Goal: Task Accomplishment & Management: Manage account settings

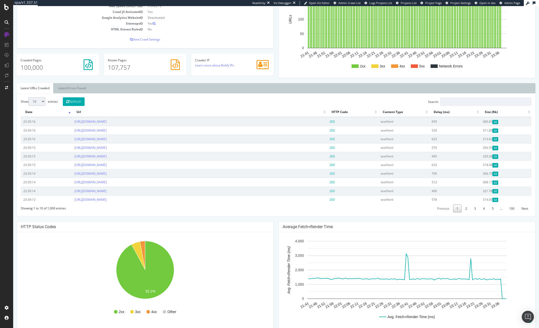
scroll to position [8, 0]
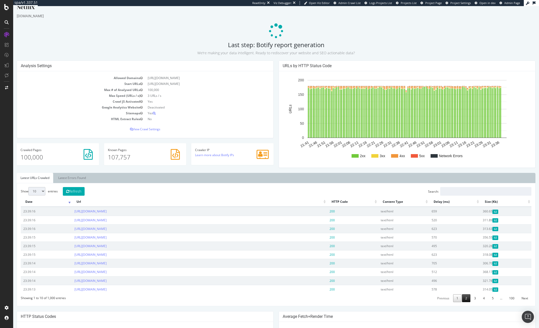
click at [463, 299] on link "2" at bounding box center [466, 298] width 8 height 8
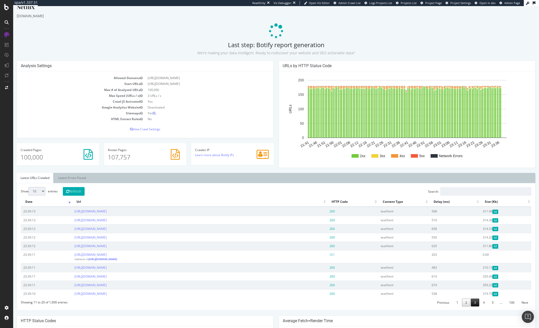
click at [474, 306] on link "3" at bounding box center [475, 302] width 8 height 8
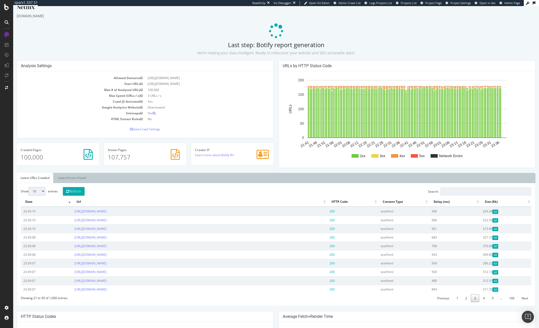
click at [276, 63] on div "URLs by HTTP Status Code 2xx 3xx 4xx 5xx Network Errors 21:41 21:46 21:51 21:56…" at bounding box center [407, 117] width 262 height 112
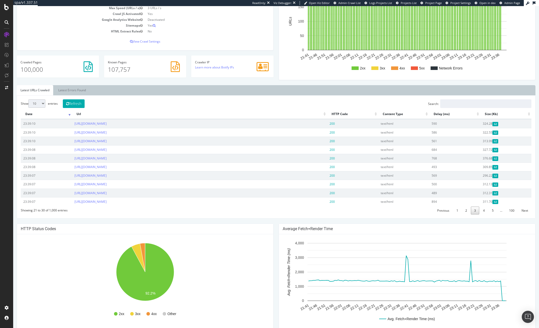
scroll to position [0, 0]
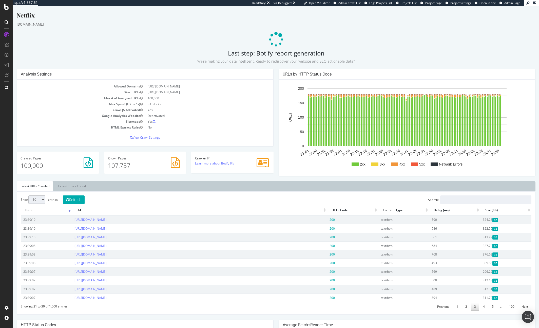
click at [275, 93] on div "Analysis Settings Allowed Domains https://www.netflix.com Start URLs https://ww…" at bounding box center [145, 110] width 262 height 82
click at [276, 72] on div "Analysis Settings Allowed Domains https://www.netflix.com Start URLs https://ww…" at bounding box center [145, 110] width 262 height 82
click at [282, 54] on h2 "Last step: Botify report generation We’re making your data intelligent. Ready t…" at bounding box center [276, 57] width 519 height 14
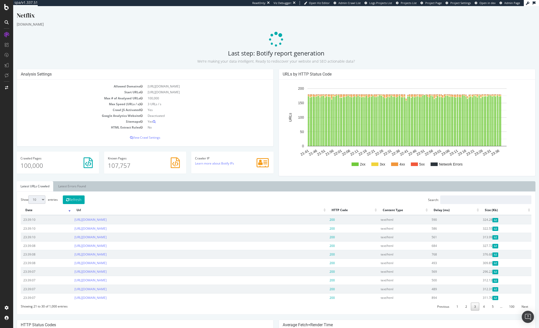
click at [309, 53] on h2 "Last step: Botify report generation We’re making your data intelligent. Ready t…" at bounding box center [276, 57] width 519 height 14
click at [26, 46] on div "SiteCrawler" at bounding box center [28, 46] width 18 height 5
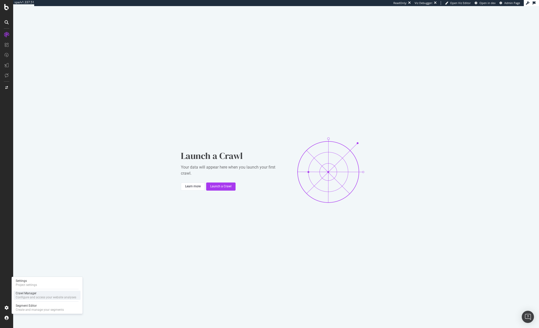
click at [30, 294] on div "Crawl Manager" at bounding box center [46, 293] width 61 height 4
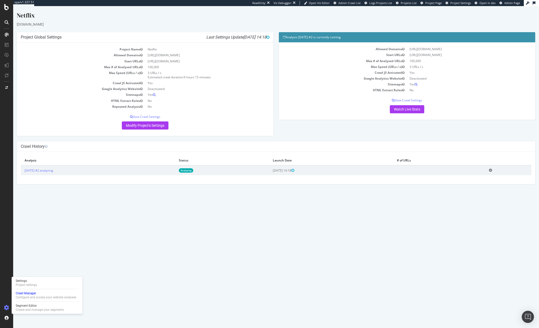
click at [276, 96] on div "Analysis 2025 Sep. 30th #2 is currently running Allowed Domains https://www.net…" at bounding box center [407, 78] width 262 height 93
click at [414, 109] on link "Watch Live Stats" at bounding box center [407, 109] width 34 height 8
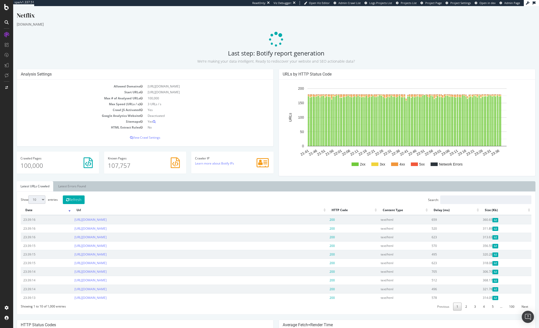
click at [307, 33] on p at bounding box center [276, 39] width 519 height 15
click at [349, 27] on div "[DOMAIN_NAME]" at bounding box center [276, 24] width 519 height 5
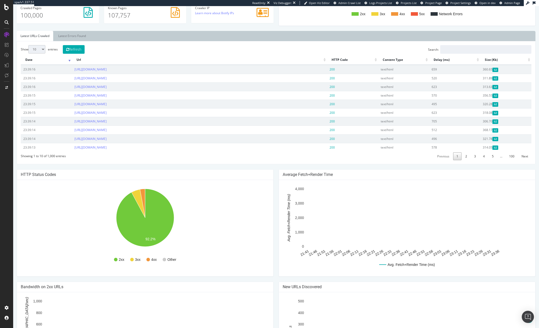
scroll to position [216, 0]
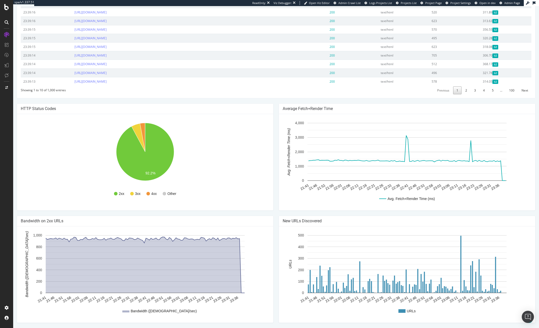
click at [277, 98] on div "Netflix www.netflix.com Last step: Botify report generation We’re making your d…" at bounding box center [276, 61] width 526 height 533
click at [276, 100] on div "Netflix www.netflix.com Last step: Botify report generation We’re making your d…" at bounding box center [276, 61] width 526 height 533
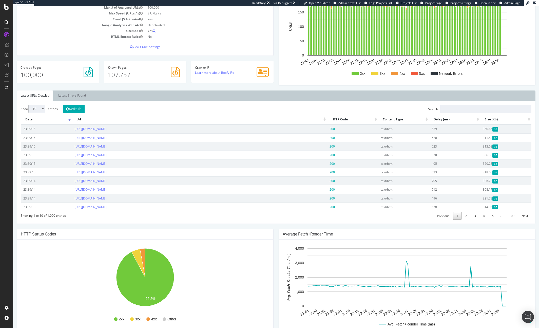
scroll to position [0, 0]
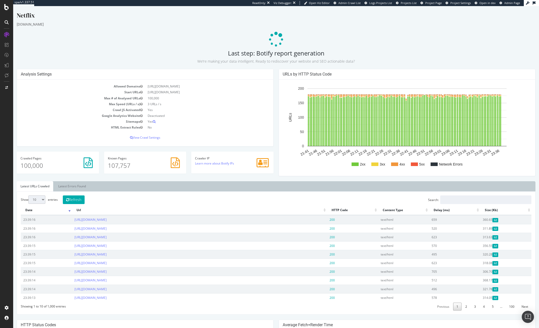
click at [214, 48] on div "Netflix www.netflix.com Last step: Botify report generation We’re making your d…" at bounding box center [276, 277] width 526 height 533
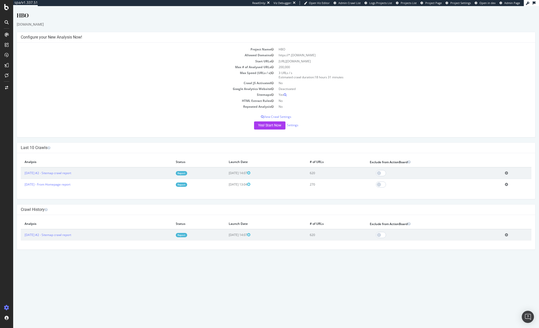
click at [243, 15] on div "HBO" at bounding box center [276, 16] width 519 height 11
click at [191, 157] on th "Status" at bounding box center [198, 162] width 53 height 10
click at [292, 124] on link "Settings" at bounding box center [292, 125] width 11 height 4
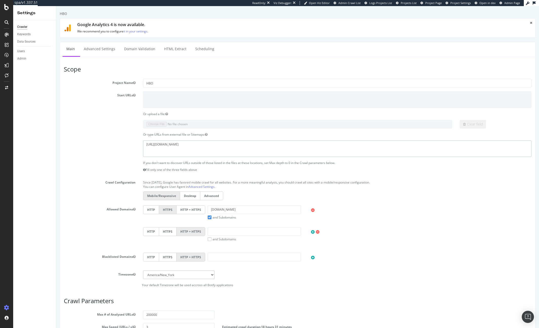
click at [192, 141] on textarea "https://www.hbo.com/static.sitemap.hbo.xml" at bounding box center [337, 148] width 388 height 16
click at [182, 143] on textarea "https://www.hbo.com/static.sitemap.hbo.xml" at bounding box center [337, 148] width 388 height 16
click at [184, 100] on textarea at bounding box center [337, 99] width 388 height 16
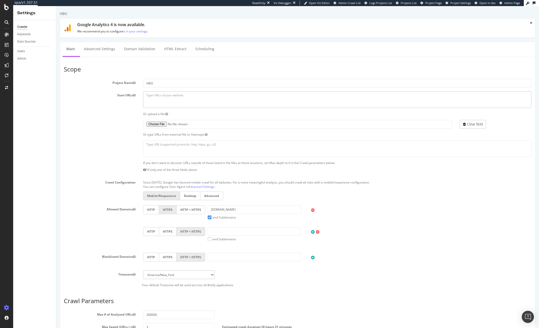
paste textarea "https://www.hbomax.com/shows"
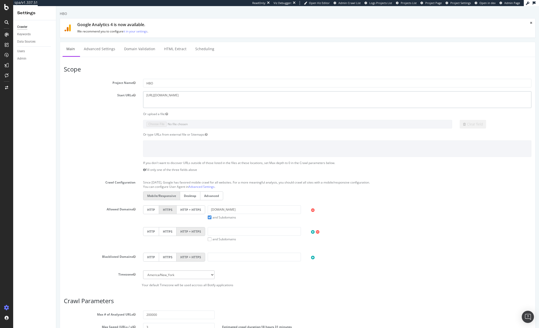
click at [178, 96] on textarea "https://www.hbomax.com/shows" at bounding box center [337, 99] width 388 height 16
drag, startPoint x: 178, startPoint y: 96, endPoint x: 142, endPoint y: 96, distance: 36.5
click at [142, 96] on div "https://www.hbomax.com/shows" at bounding box center [337, 99] width 396 height 16
type textarea "https://www.hbomax.com/shows"
click at [92, 120] on label at bounding box center [99, 121] width 79 height 2
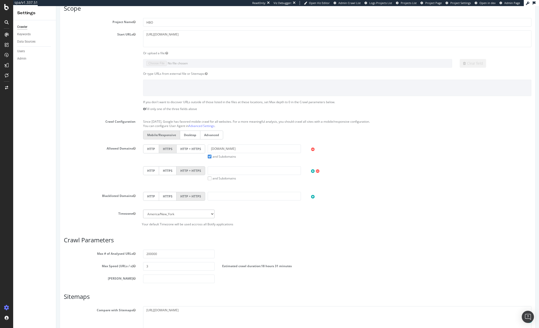
scroll to position [63, 0]
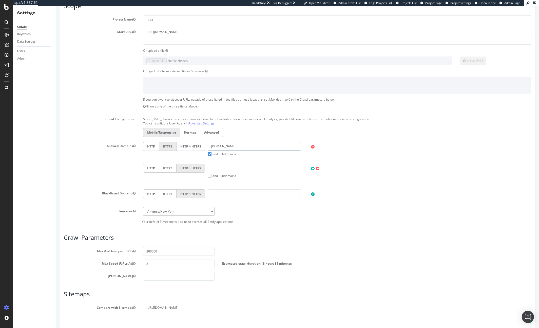
click at [223, 146] on input "hbo.com" at bounding box center [254, 146] width 93 height 9
click at [210, 154] on label "and Subdomains" at bounding box center [222, 154] width 28 height 4
click at [56, 6] on input "and Subdomains" at bounding box center [56, 6] width 0 height 0
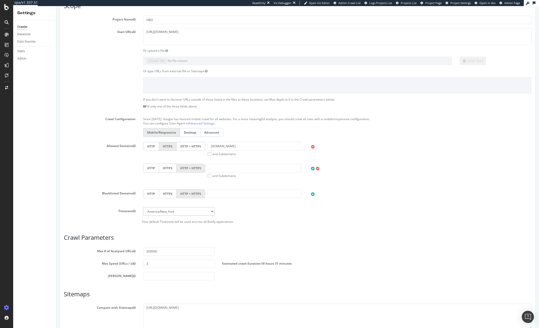
click at [313, 147] on icon at bounding box center [313, 147] width 4 height 4
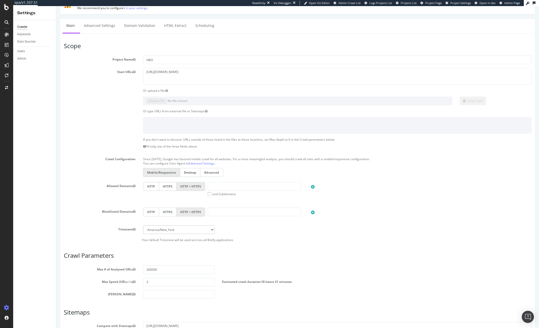
scroll to position [85, 0]
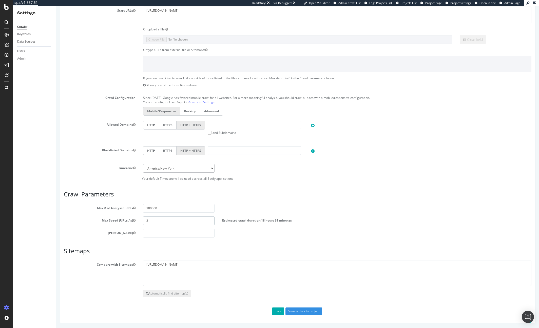
click at [154, 221] on input "3" at bounding box center [179, 220] width 72 height 9
type input "5"
click at [241, 221] on label "Estimated crawl duration: 11 hours 6 minutes" at bounding box center [256, 219] width 68 height 6
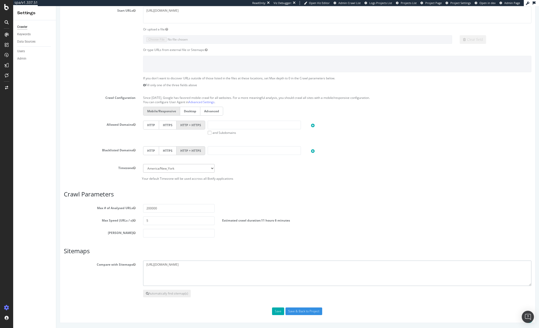
click at [190, 276] on textarea "https://www.hbo.com/static.sitemap.hbo.xml" at bounding box center [337, 272] width 388 height 25
click at [154, 301] on div "Scope Project Name HBO Start URLs https://www.hbomax.com/shows Or upload a file…" at bounding box center [298, 148] width 468 height 334
click at [154, 293] on button "Automatically find sitemap(s)" at bounding box center [167, 293] width 48 height 8
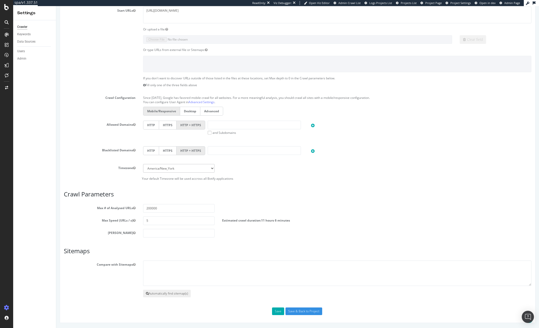
scroll to position [107, 0]
click at [148, 293] on icon at bounding box center [147, 293] width 3 height 3
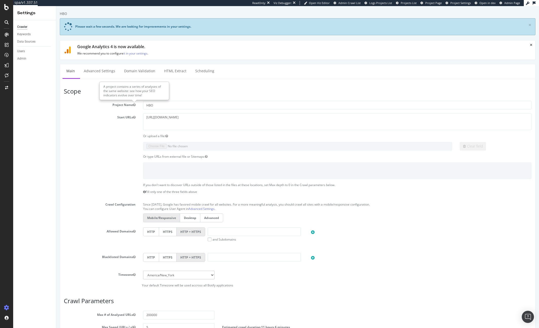
click at [114, 105] on label "Project Name" at bounding box center [99, 104] width 79 height 6
click at [133, 105] on button "Project Name" at bounding box center [134, 105] width 3 height 4
drag, startPoint x: 114, startPoint y: 105, endPoint x: 129, endPoint y: 105, distance: 14.7
click at [129, 105] on label "Project Name" at bounding box center [99, 104] width 79 height 6
click at [133, 105] on button "Project Name" at bounding box center [134, 105] width 3 height 4
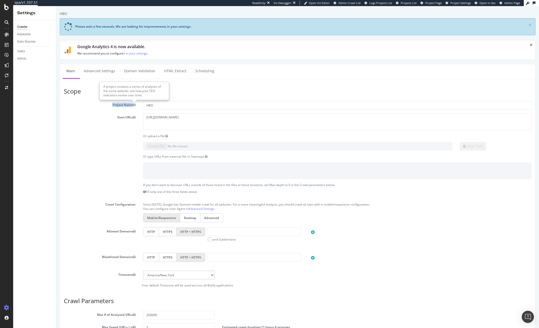
click at [129, 105] on label "Project Name" at bounding box center [99, 104] width 79 height 6
click at [133, 105] on button "Project Name" at bounding box center [134, 105] width 3 height 4
click at [186, 89] on h3 "Scope" at bounding box center [298, 91] width 468 height 7
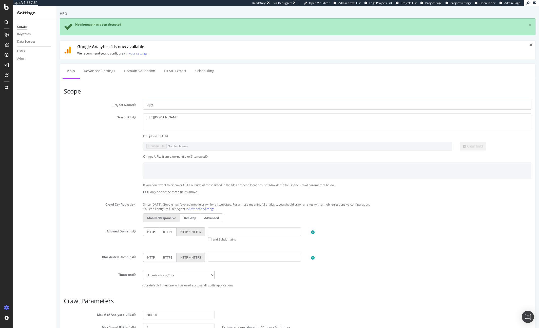
click at [173, 106] on input "HBO" at bounding box center [337, 105] width 388 height 9
click at [117, 147] on div "Clear field" at bounding box center [297, 146] width 475 height 9
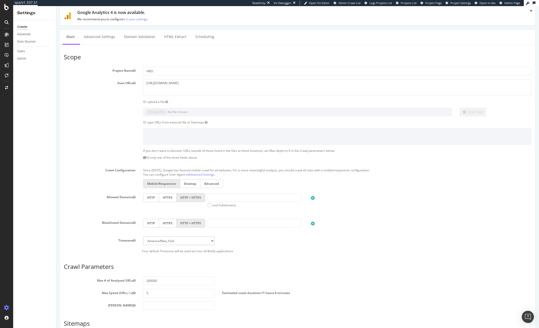
scroll to position [107, 0]
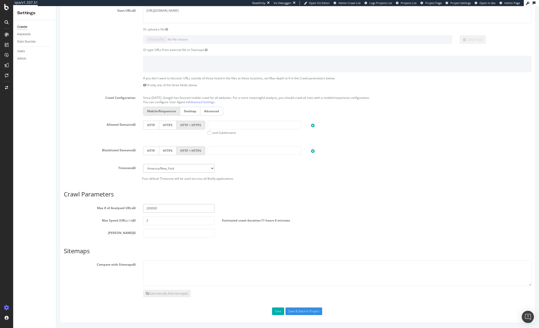
click at [149, 208] on input "200000" at bounding box center [179, 208] width 72 height 9
type input "500000"
click at [281, 219] on span "1 day 3 hours 46 minutes" at bounding box center [280, 220] width 38 height 4
click at [152, 208] on input "500000" at bounding box center [179, 208] width 72 height 9
click at [262, 221] on label "Estimated crawl duration: 1 day 3 hours 46 minutes" at bounding box center [260, 219] width 77 height 6
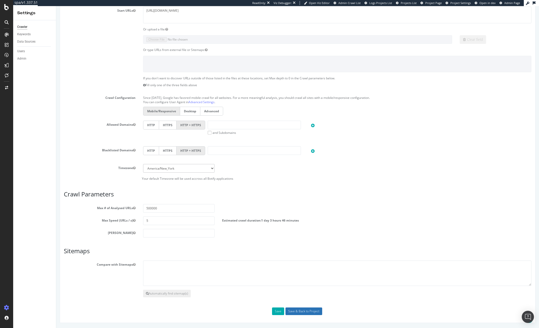
click at [299, 311] on input "Save & Back to Project" at bounding box center [303, 311] width 37 height 8
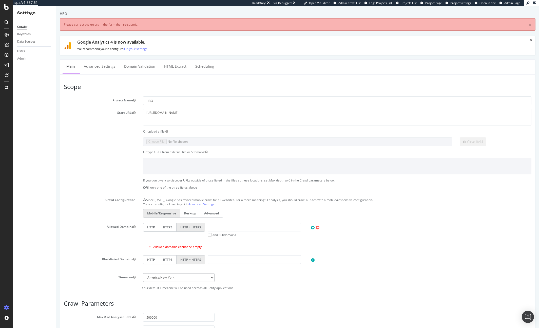
scroll to position [0, 0]
click at [225, 227] on input "text" at bounding box center [254, 227] width 93 height 9
paste input "https://www.hbomax.com"
click at [219, 227] on input "https://www.hbomax.com" at bounding box center [254, 227] width 93 height 9
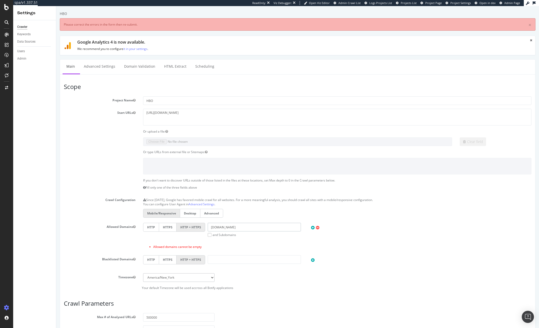
type input "www.hbomax.com"
click at [367, 234] on div "HTTP HTTPS HTTP + HTTPS www.hbomax.com and Subdomains User Agent: Mobile Deskto…" at bounding box center [337, 230] width 393 height 14
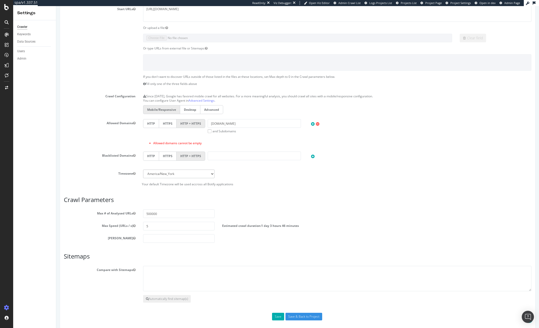
scroll to position [109, 0]
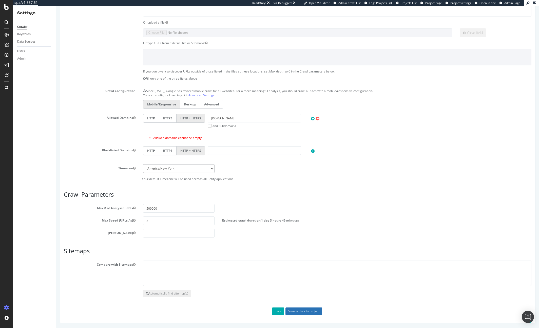
click at [305, 311] on input "Save & Back to Project" at bounding box center [303, 311] width 37 height 8
click at [279, 314] on button "Save" at bounding box center [278, 311] width 12 height 8
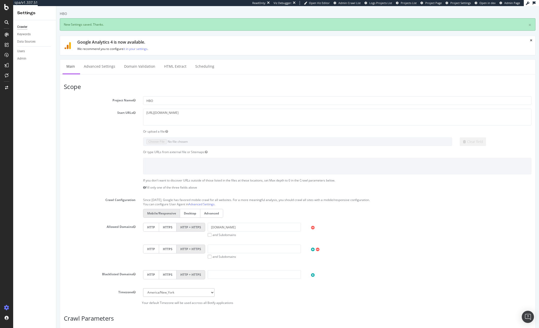
scroll to position [0, 0]
click at [109, 73] on ul "Main Advanced Settings Domain Validation HTML Extract Scheduling" at bounding box center [298, 66] width 476 height 15
click at [106, 67] on link "Advanced Settings" at bounding box center [99, 67] width 39 height 14
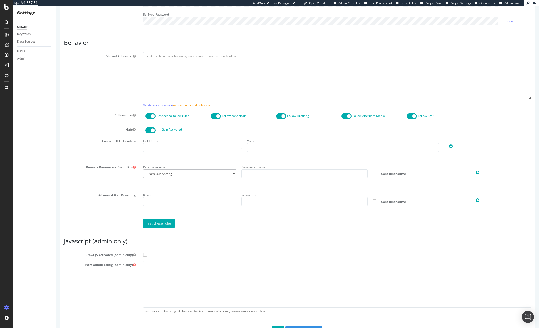
scroll to position [241, 0]
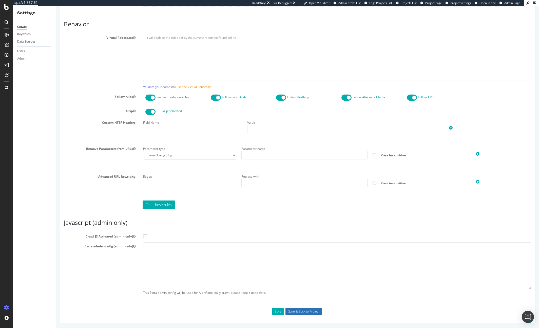
click at [294, 313] on input "Save & Back to Project" at bounding box center [303, 311] width 37 height 8
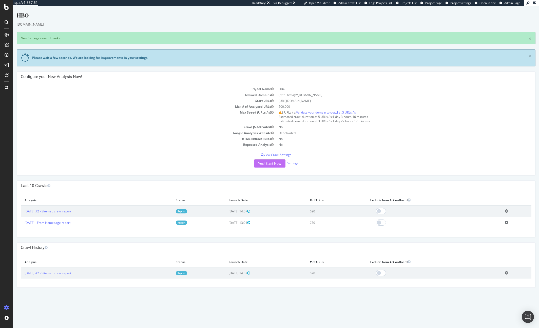
click at [276, 164] on button "Yes! Start Now" at bounding box center [269, 163] width 31 height 8
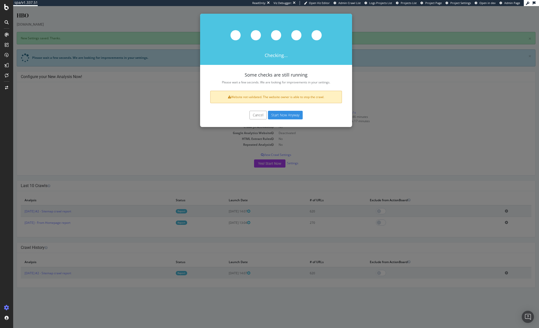
click at [283, 114] on button "Start Now Anyway" at bounding box center [285, 115] width 35 height 9
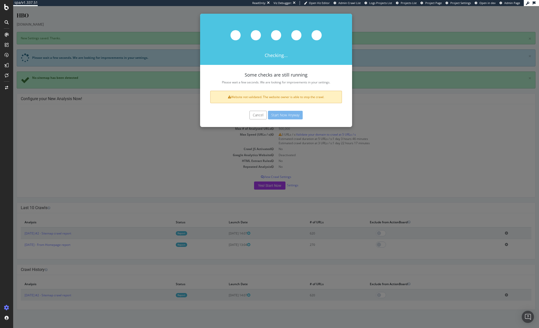
click at [273, 56] on div "Checking..." at bounding box center [276, 39] width 152 height 51
drag, startPoint x: 273, startPoint y: 56, endPoint x: 311, endPoint y: 31, distance: 45.5
click at [311, 31] on div "Checking..." at bounding box center [276, 39] width 152 height 51
drag, startPoint x: 300, startPoint y: 32, endPoint x: 240, endPoint y: 37, distance: 59.5
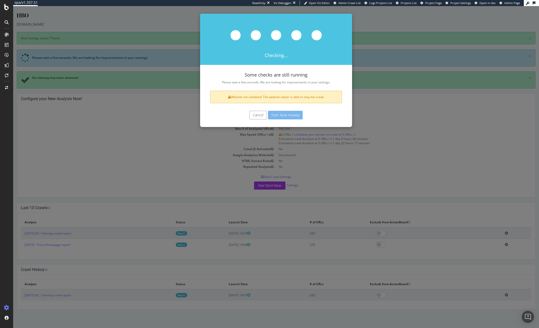
click at [240, 37] on div at bounding box center [276, 36] width 152 height 22
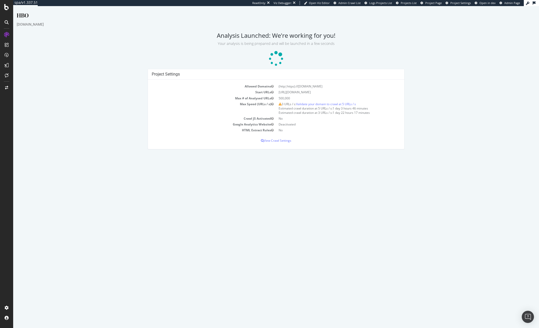
click at [66, 97] on div "Project Settings Allowed Domains (http|https)://www.hbomax.com Start URLs https…" at bounding box center [276, 111] width 524 height 85
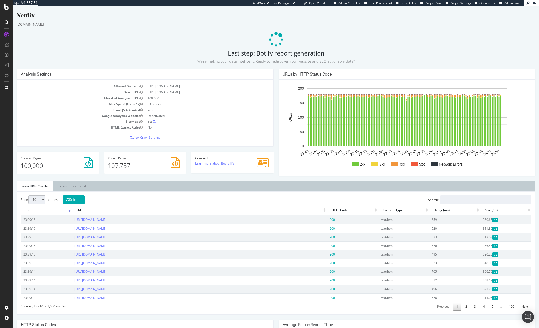
scroll to position [216, 0]
